Goal: Transaction & Acquisition: Purchase product/service

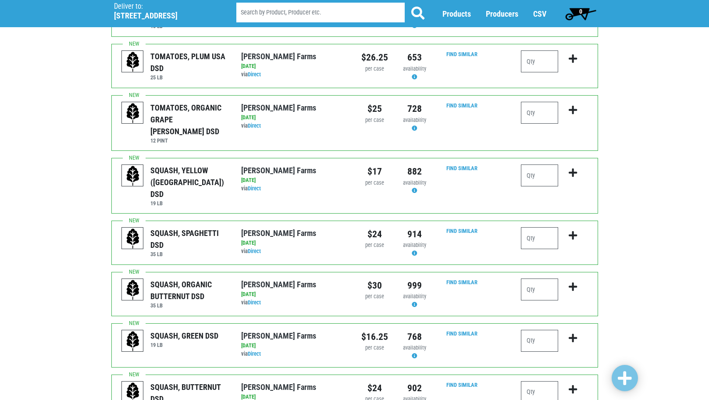
scroll to position [395, 0]
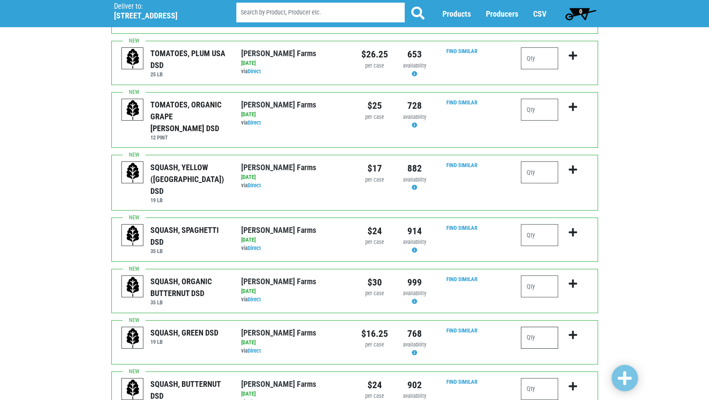
drag, startPoint x: 522, startPoint y: 312, endPoint x: 548, endPoint y: 305, distance: 26.7
click at [533, 327] on input "number" at bounding box center [539, 338] width 37 height 22
type input "2"
click at [569, 330] on icon "submit" at bounding box center [573, 335] width 8 height 10
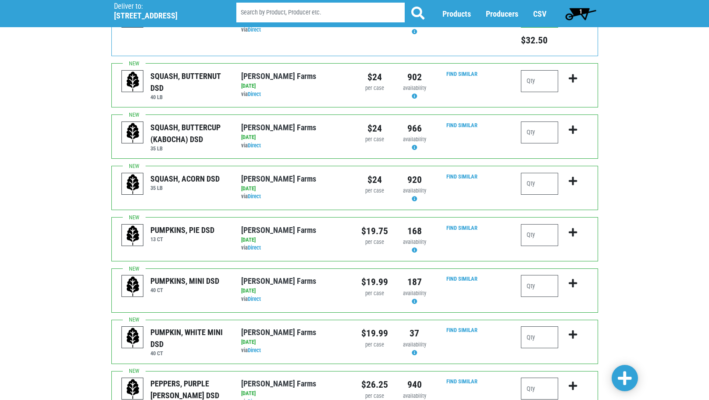
scroll to position [790, 0]
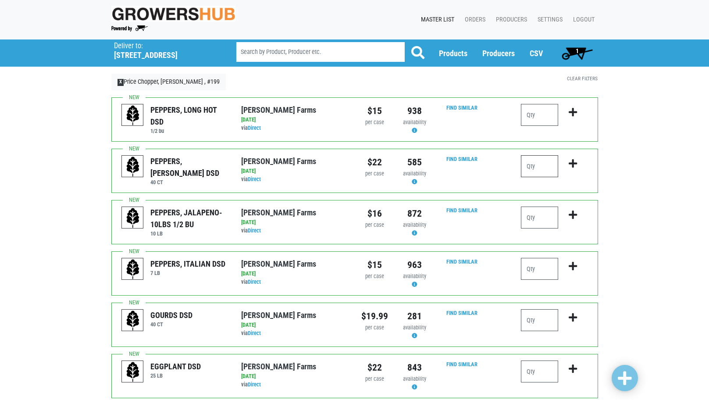
click at [542, 161] on input "number" at bounding box center [539, 166] width 37 height 22
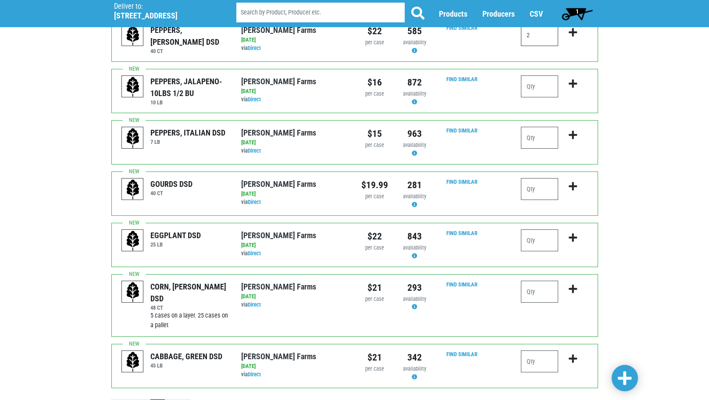
scroll to position [132, 0]
type input "2"
click at [546, 287] on input "number" at bounding box center [539, 291] width 37 height 22
type input "5"
click at [547, 359] on input "number" at bounding box center [539, 361] width 37 height 22
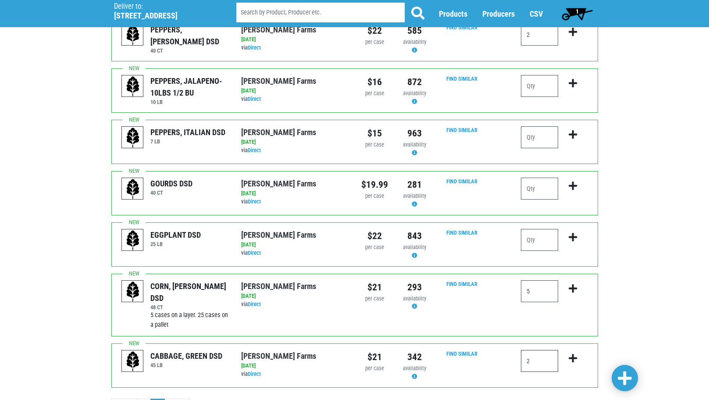
type input "2"
click at [572, 357] on icon "submit" at bounding box center [573, 359] width 8 height 10
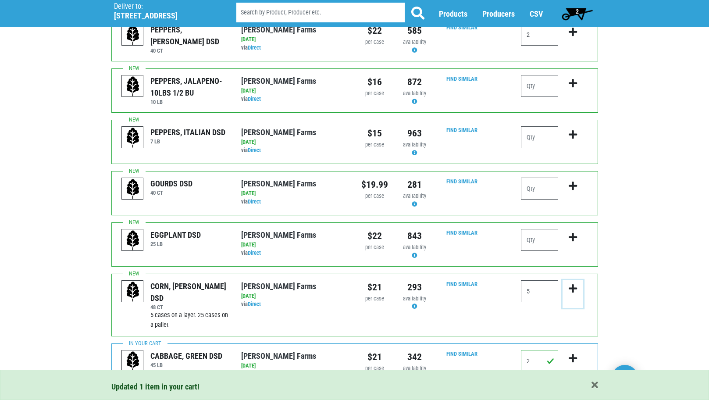
click at [572, 286] on icon "submit" at bounding box center [573, 289] width 8 height 10
click at [573, 291] on icon "submit" at bounding box center [573, 289] width 8 height 10
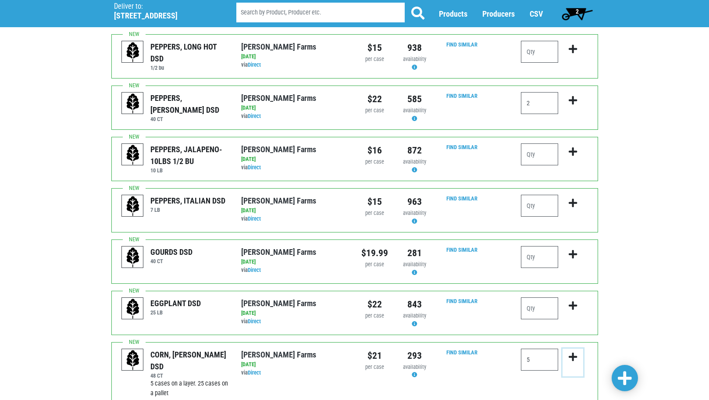
scroll to position [175, 0]
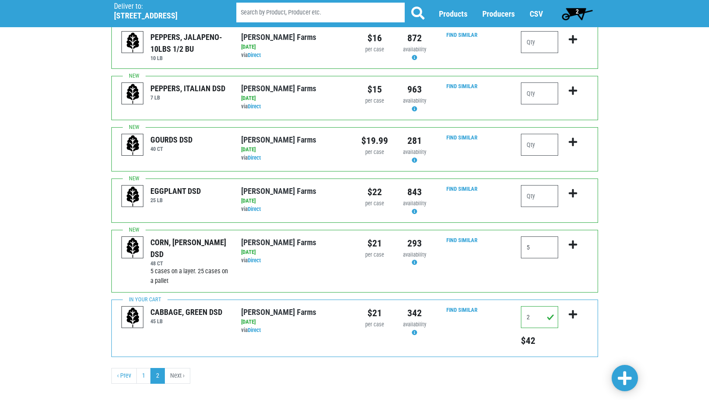
click at [628, 379] on span at bounding box center [625, 379] width 14 height 16
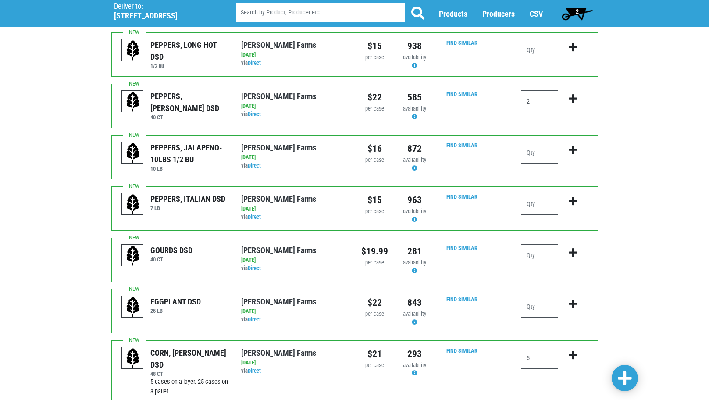
scroll to position [0, 0]
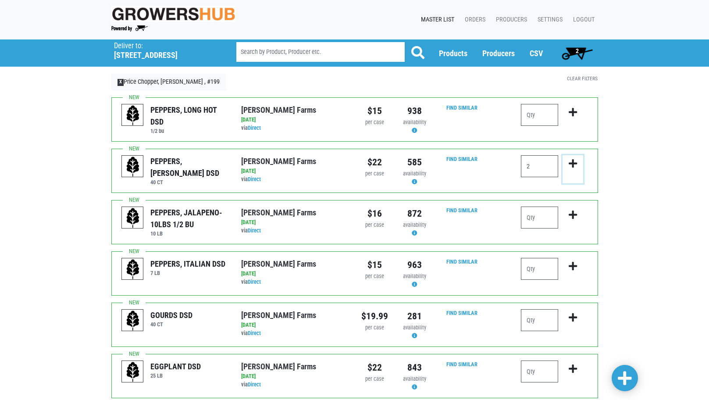
click at [571, 161] on icon "submit" at bounding box center [573, 164] width 8 height 10
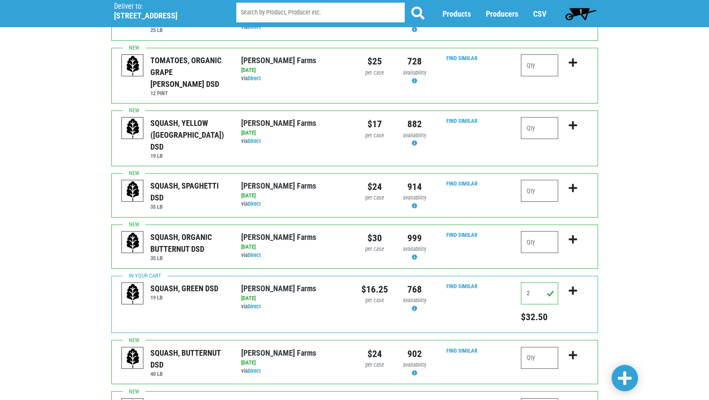
scroll to position [439, 0]
click at [584, 5] on span "1" at bounding box center [580, 14] width 39 height 18
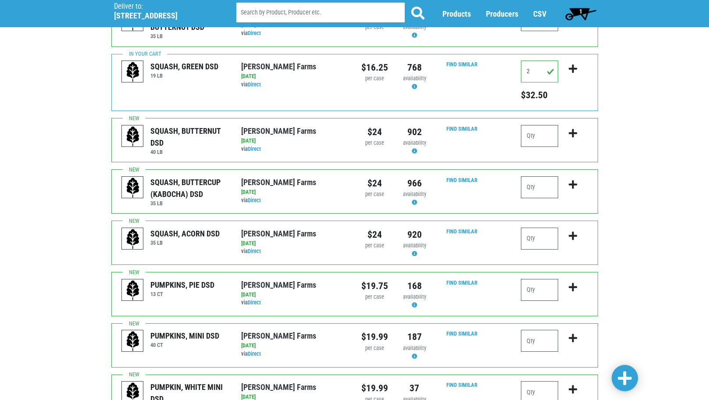
scroll to position [790, 0]
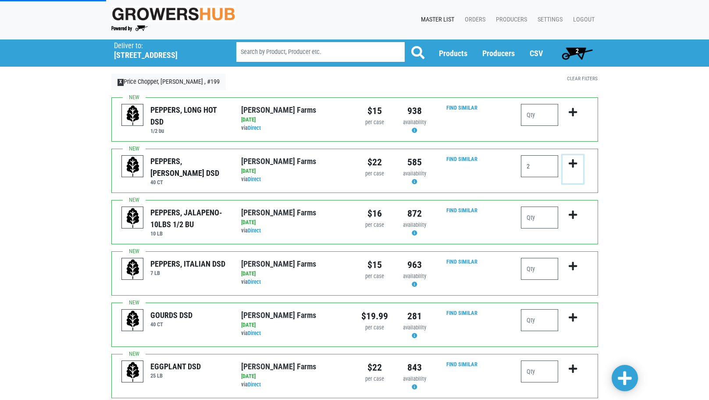
click at [575, 165] on icon "submit" at bounding box center [573, 164] width 8 height 10
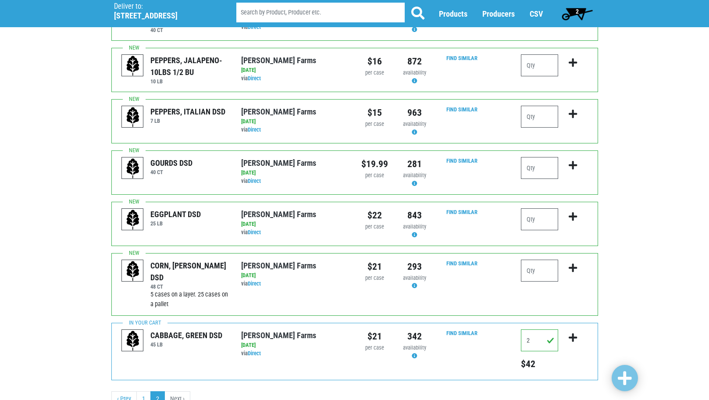
scroll to position [175, 0]
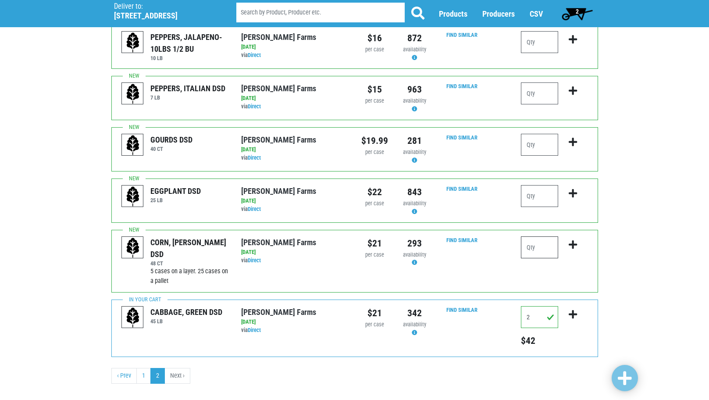
click at [545, 244] on input "number" at bounding box center [539, 247] width 37 height 22
type input "5"
click at [574, 241] on icon "submit" at bounding box center [573, 245] width 8 height 10
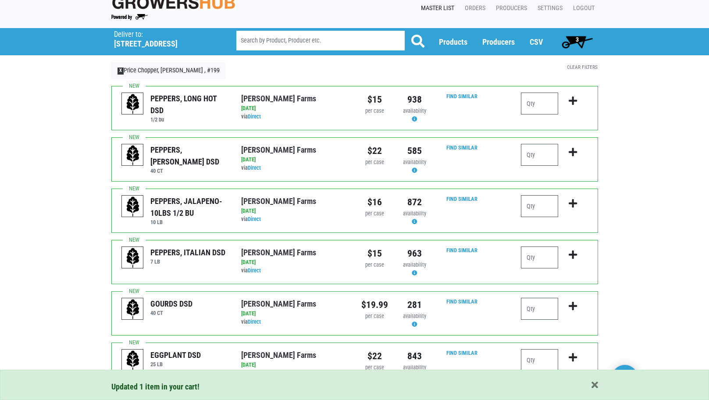
scroll to position [0, 0]
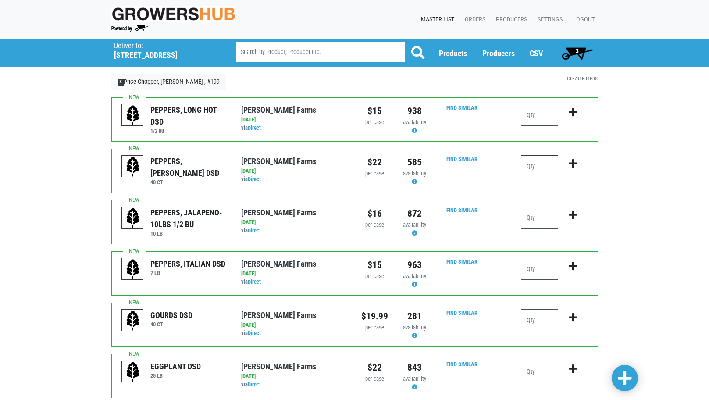
click at [537, 165] on input "number" at bounding box center [539, 166] width 37 height 22
type input "2"
click at [573, 163] on icon "submit" at bounding box center [573, 164] width 8 height 10
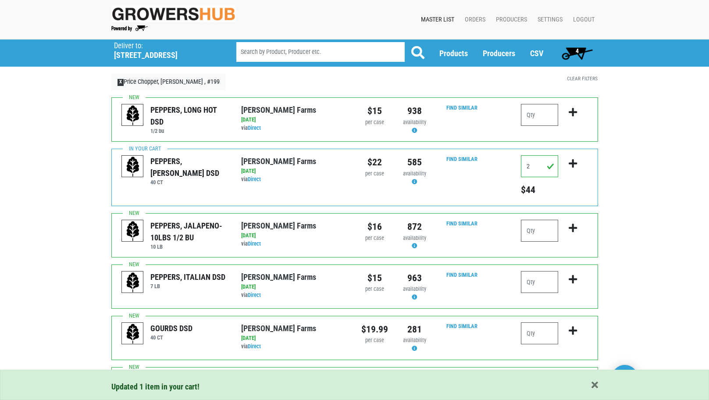
click at [578, 50] on span "4" at bounding box center [577, 50] width 3 height 7
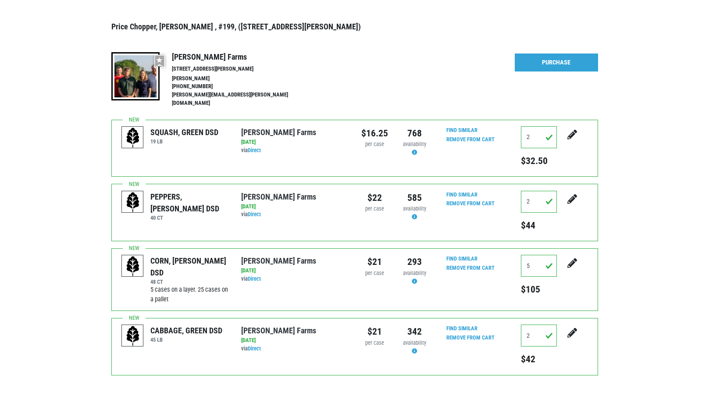
scroll to position [88, 0]
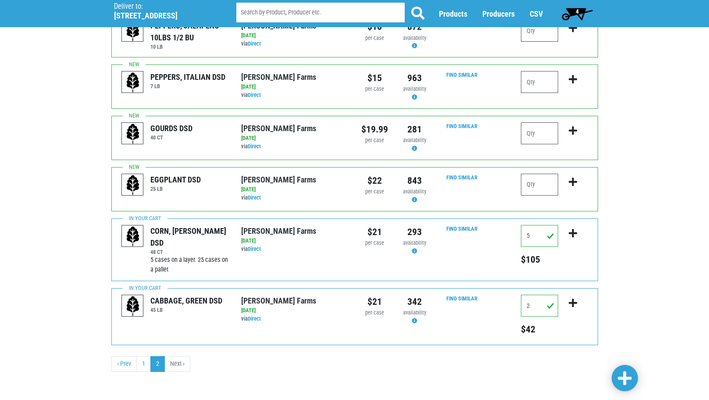
scroll to position [201, 0]
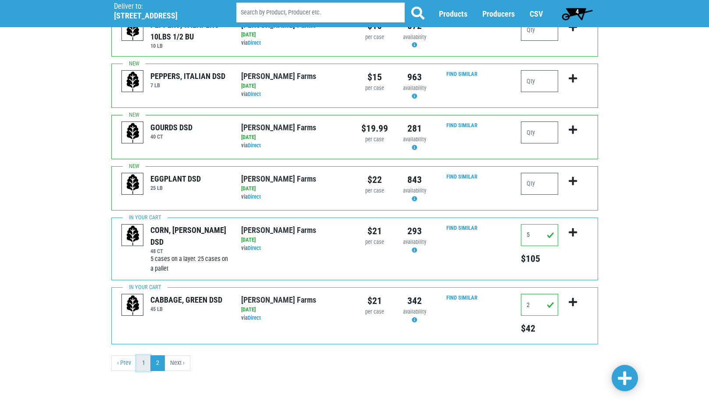
click at [146, 367] on link "1" at bounding box center [143, 363] width 14 height 16
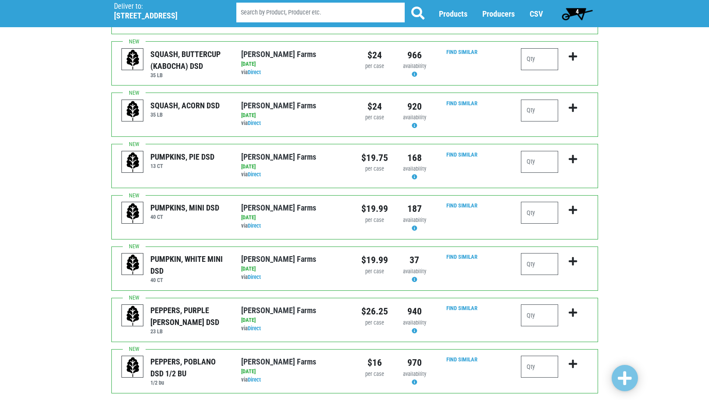
scroll to position [790, 0]
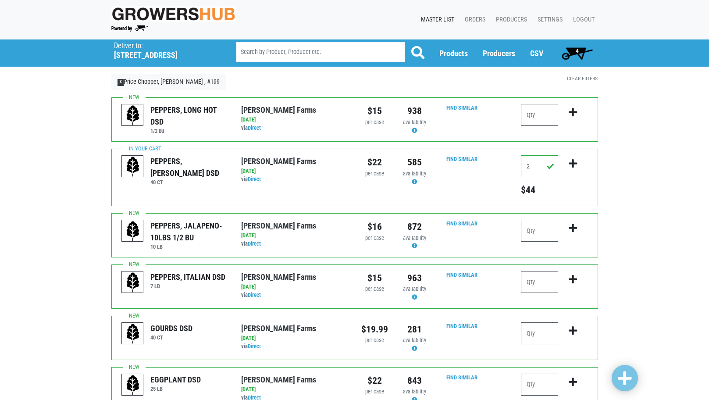
click at [579, 53] on span "4" at bounding box center [577, 53] width 39 height 18
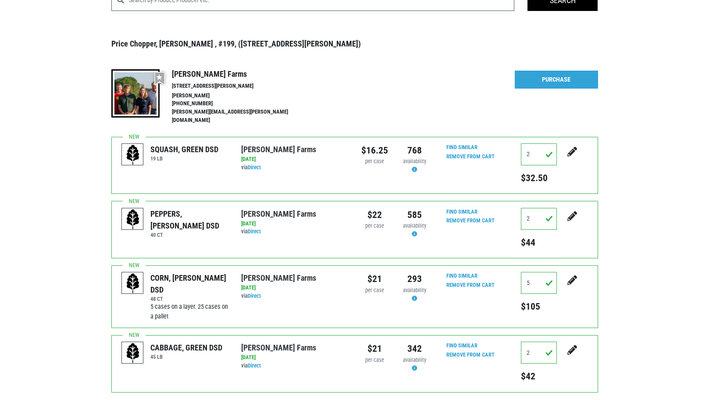
scroll to position [83, 0]
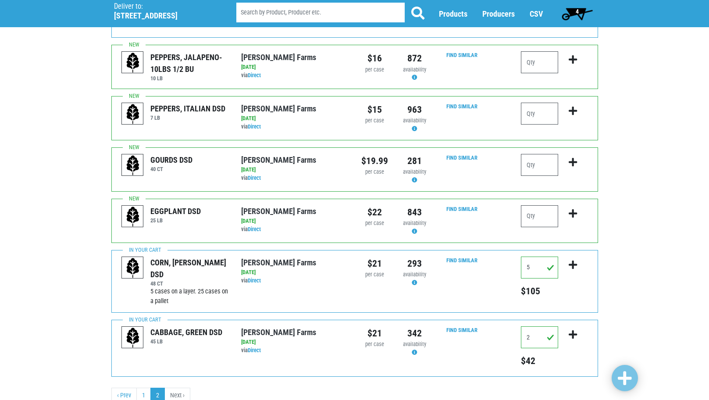
scroll to position [201, 0]
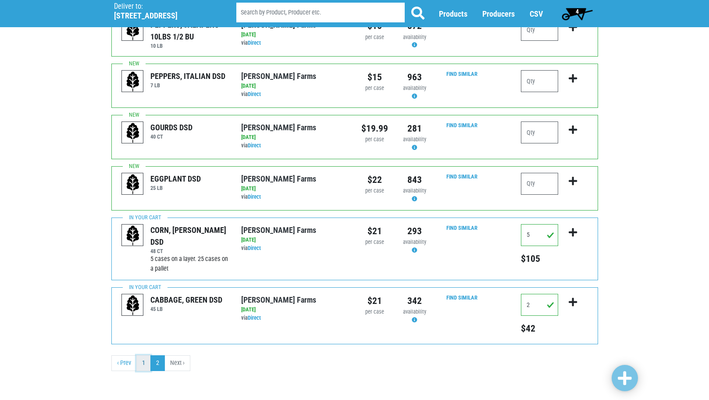
click at [142, 365] on link "1" at bounding box center [143, 363] width 14 height 16
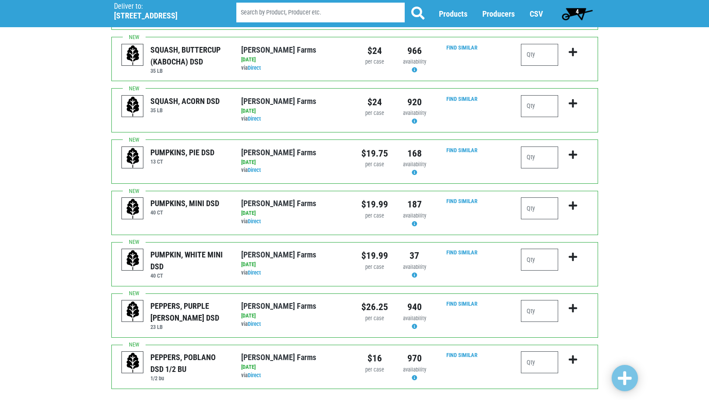
scroll to position [804, 0]
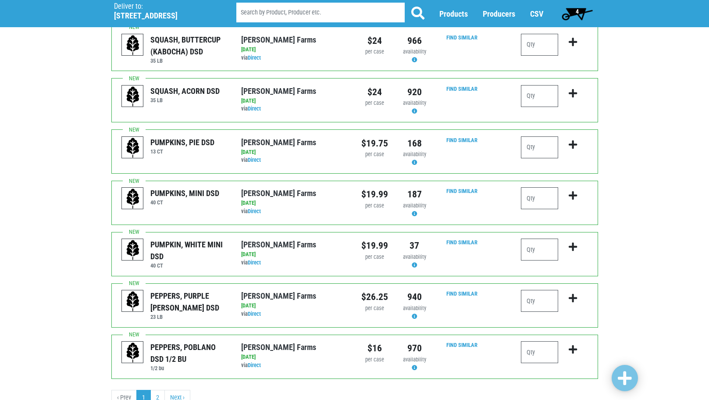
click at [577, 12] on span "4" at bounding box center [577, 11] width 3 height 7
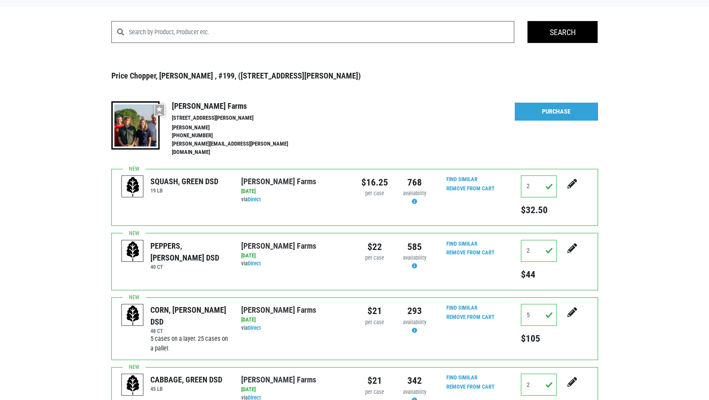
scroll to position [127, 0]
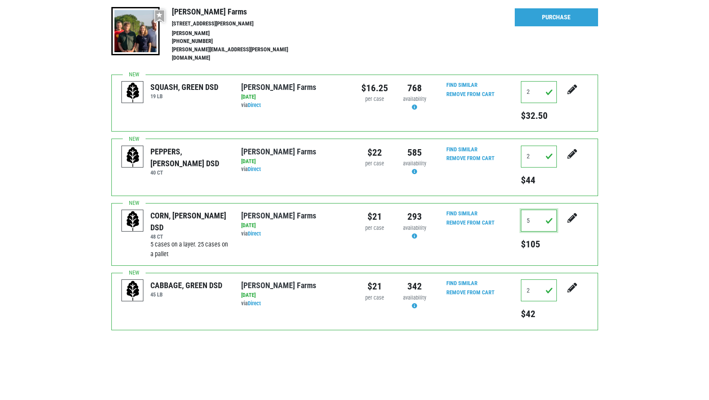
click at [530, 213] on input "5" at bounding box center [539, 221] width 36 height 22
type input "10"
click at [569, 213] on icon "submit" at bounding box center [573, 218] width 10 height 10
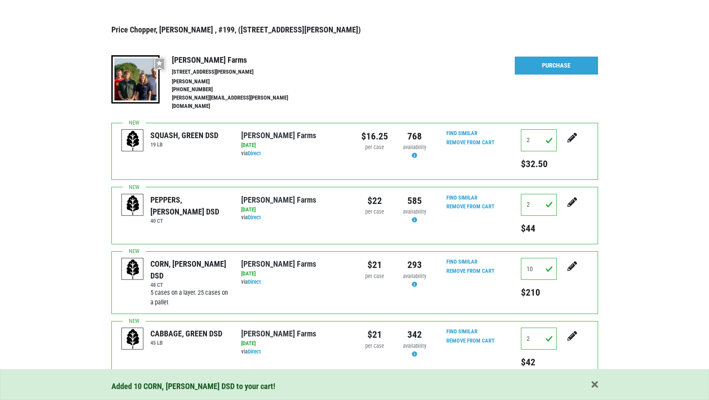
scroll to position [127, 0]
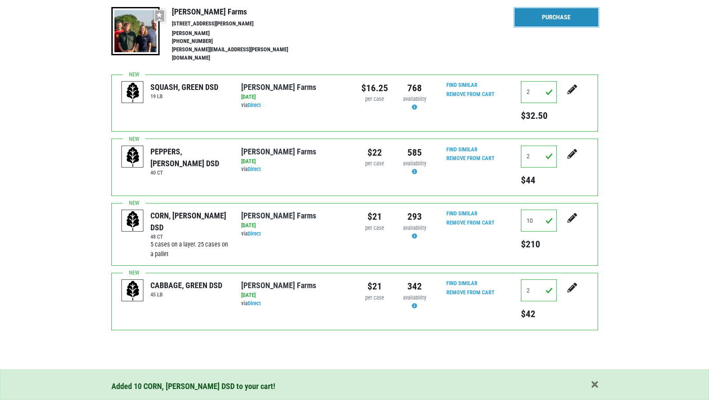
click at [564, 21] on link "Purchase" at bounding box center [556, 17] width 83 height 18
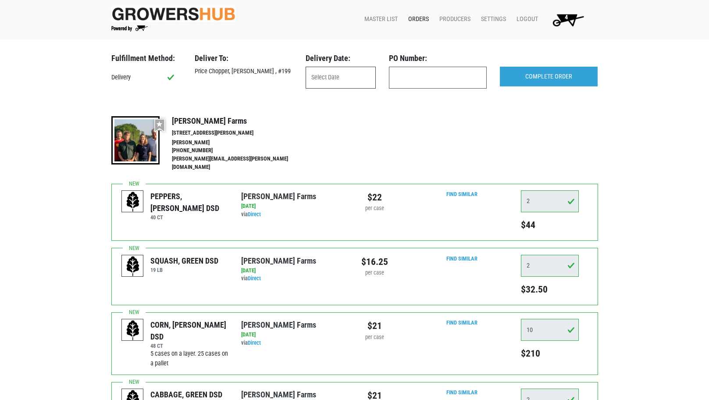
click at [320, 86] on body "Growers Hub 4 Master List Orders Producers Settings Logout 4 Fulfillment Method…" at bounding box center [354, 200] width 709 height 400
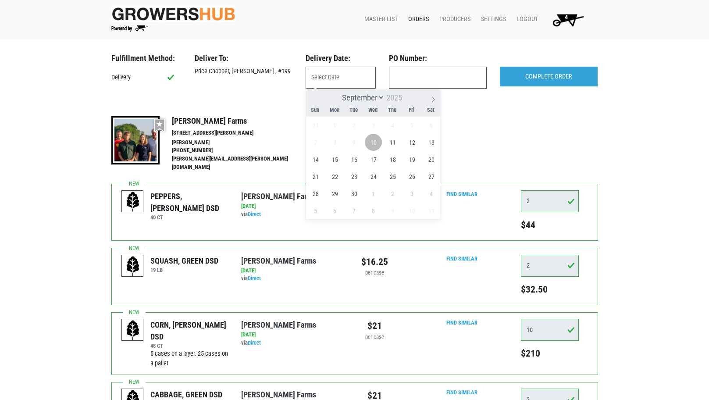
click at [374, 141] on span "10" at bounding box center [373, 142] width 17 height 17
type input "[DATE]"
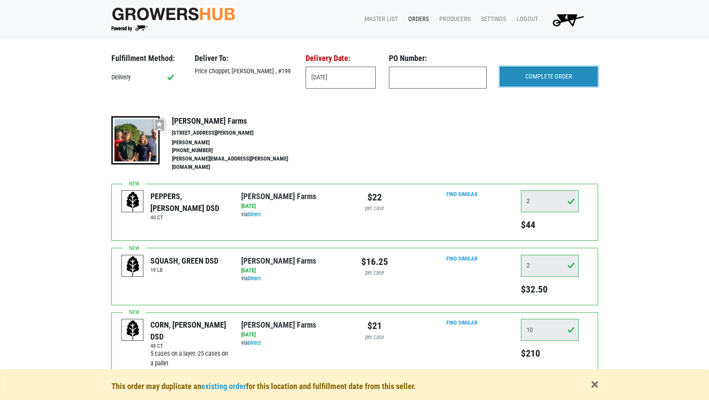
click at [562, 80] on input "COMPLETE ORDER" at bounding box center [549, 77] width 98 height 20
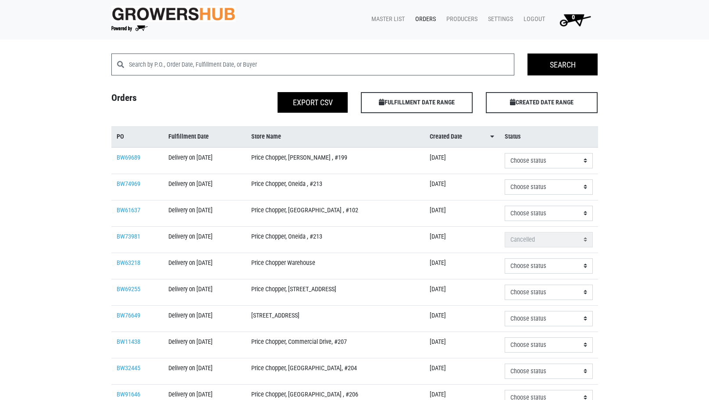
click at [594, 385] on td "Choose status Received Refused Invoiced Paid" at bounding box center [549, 397] width 98 height 26
